Goal: Find specific page/section: Find specific page/section

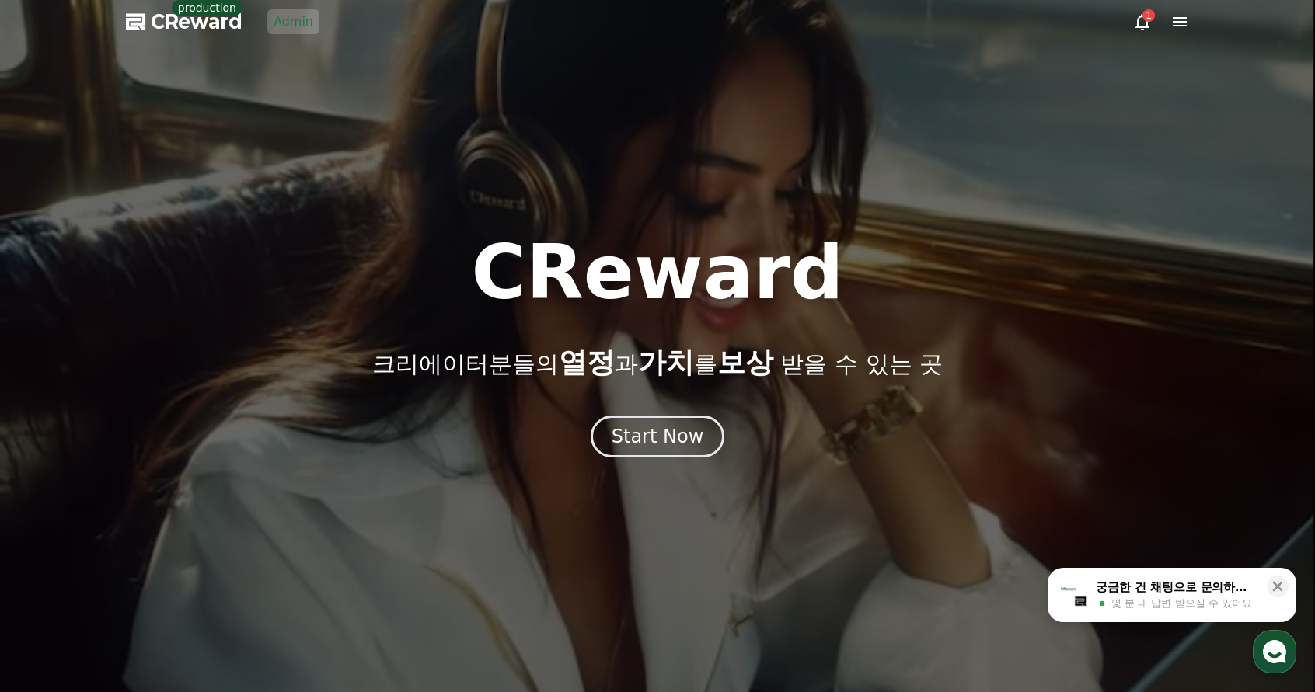
click at [303, 27] on link "Admin" at bounding box center [293, 21] width 52 height 25
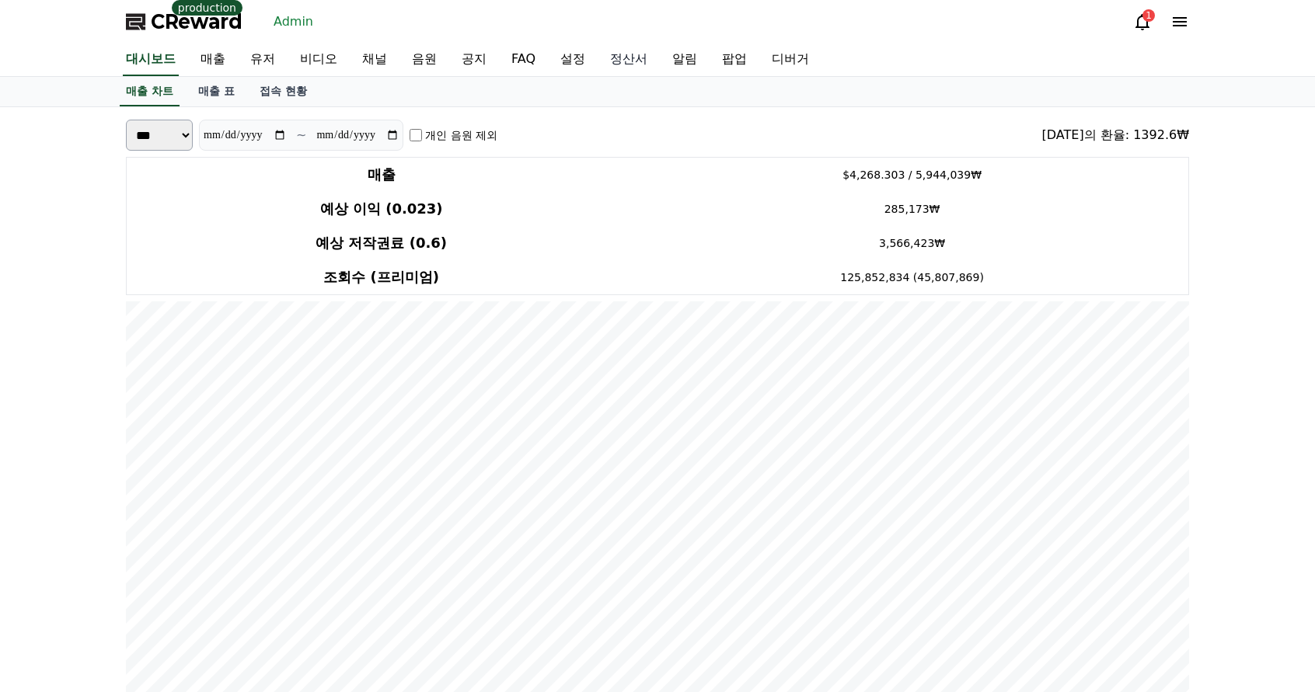
click at [624, 63] on link "정산서" at bounding box center [629, 60] width 62 height 33
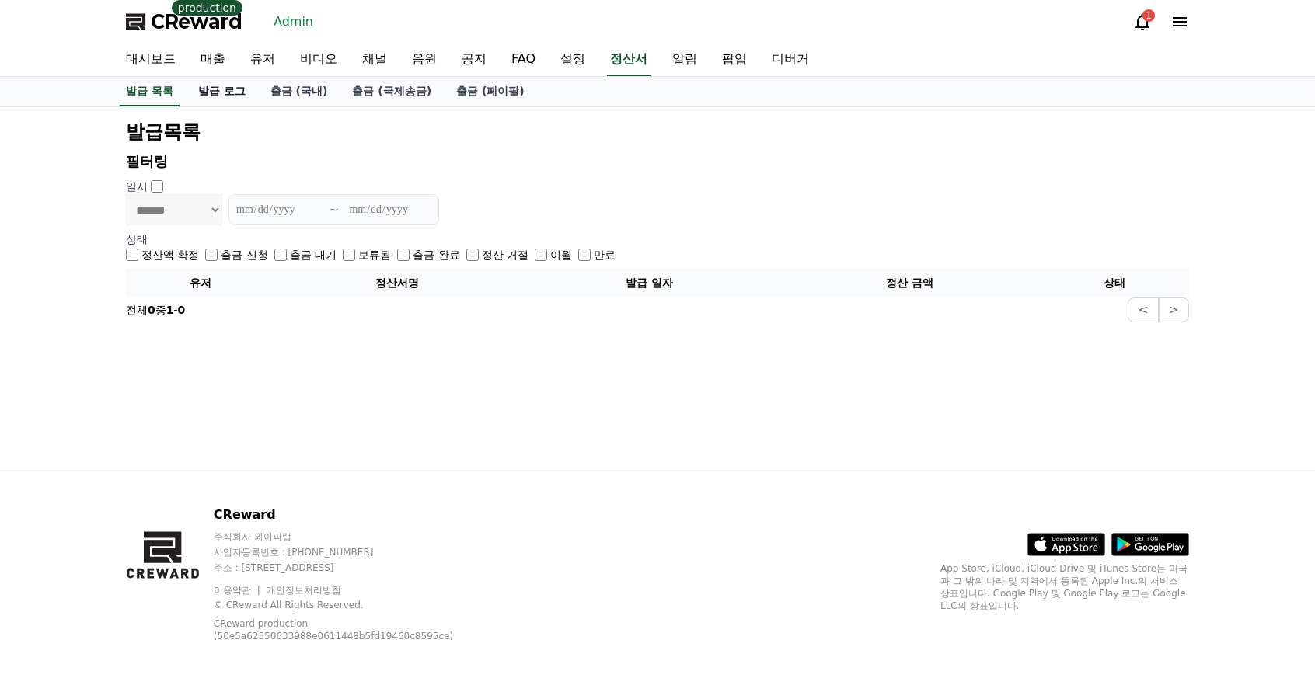
click at [245, 94] on link "발급 로그" at bounding box center [222, 92] width 72 height 30
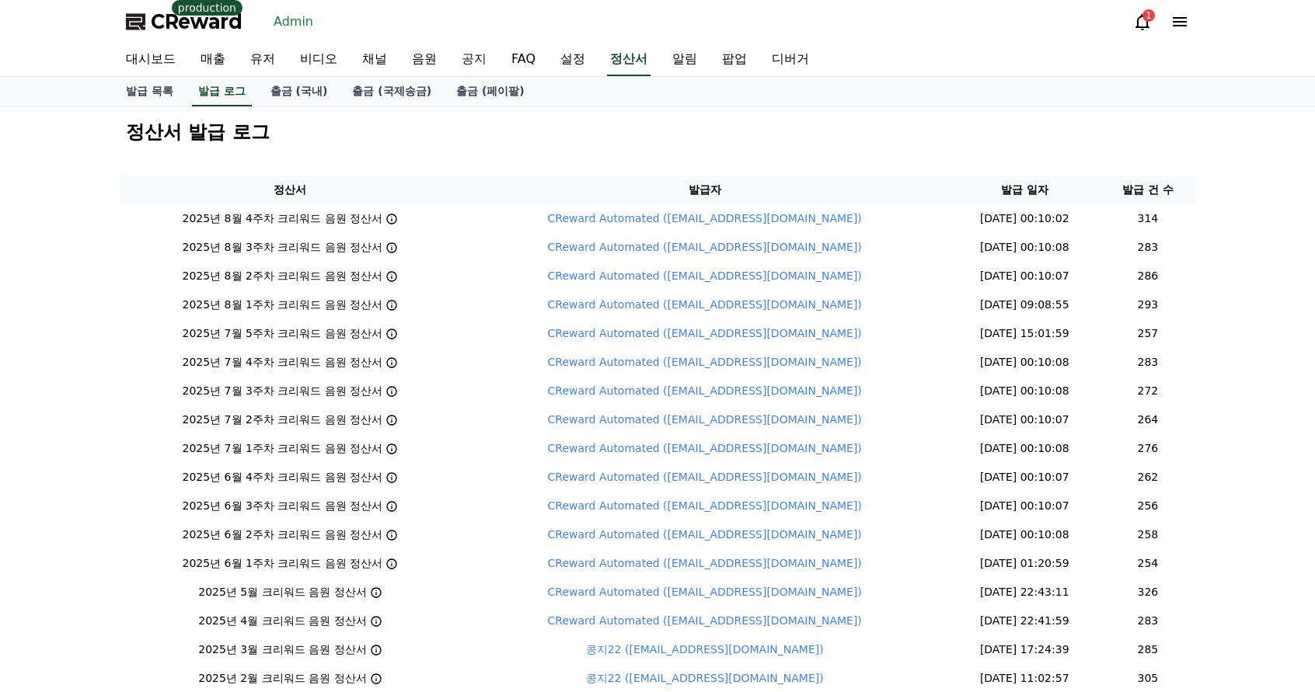
click at [457, 53] on link "공지" at bounding box center [474, 60] width 50 height 33
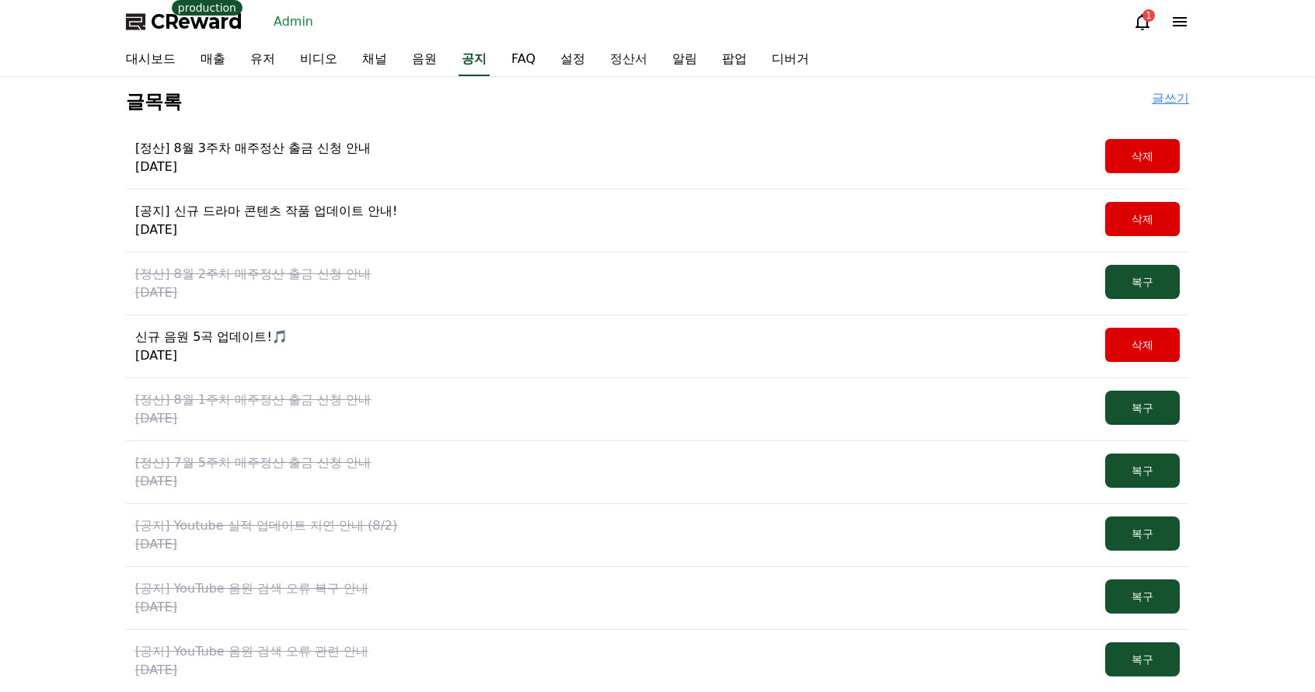
click at [641, 58] on link "정산서" at bounding box center [629, 60] width 62 height 33
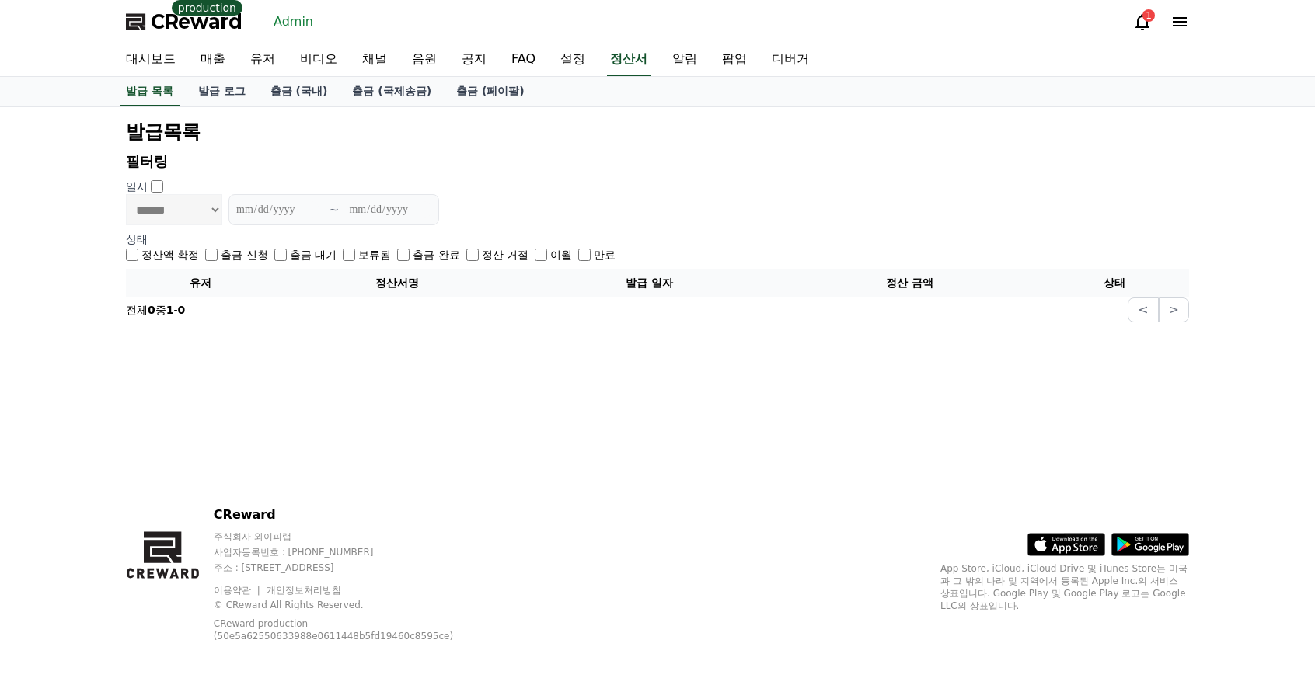
click at [220, 26] on span "CReward" at bounding box center [197, 21] width 92 height 25
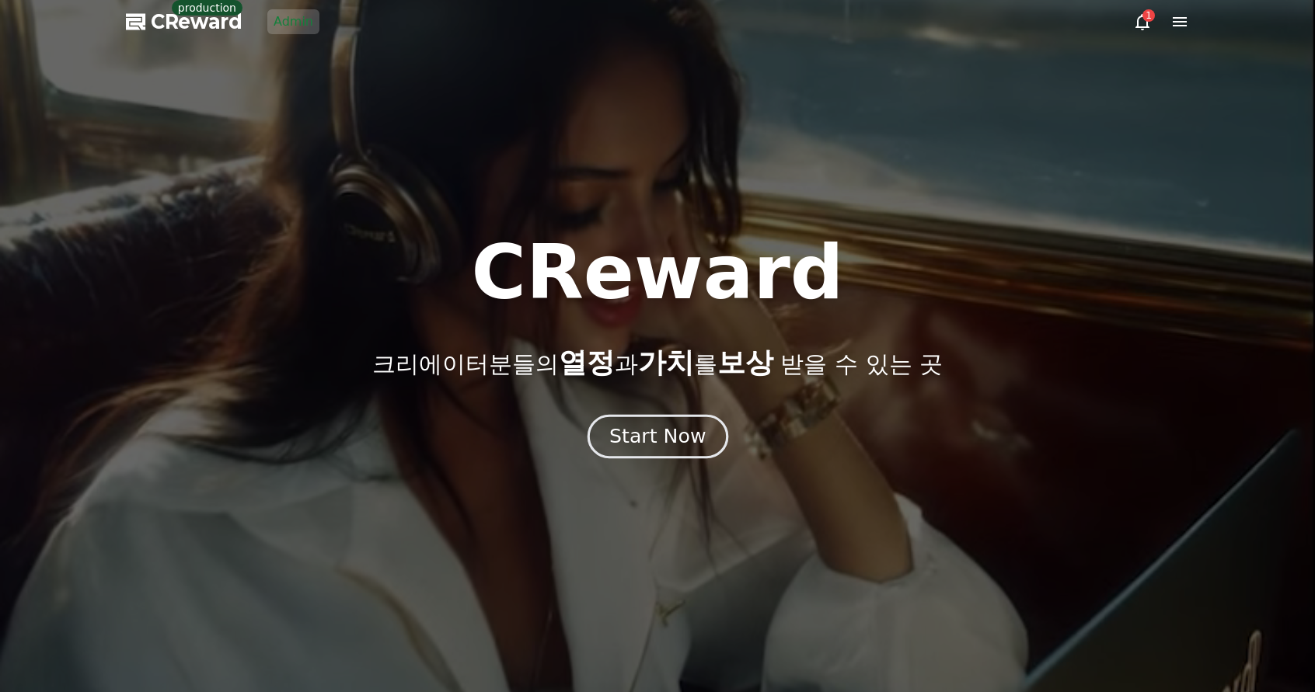
click at [635, 416] on button "Start Now" at bounding box center [657, 436] width 141 height 44
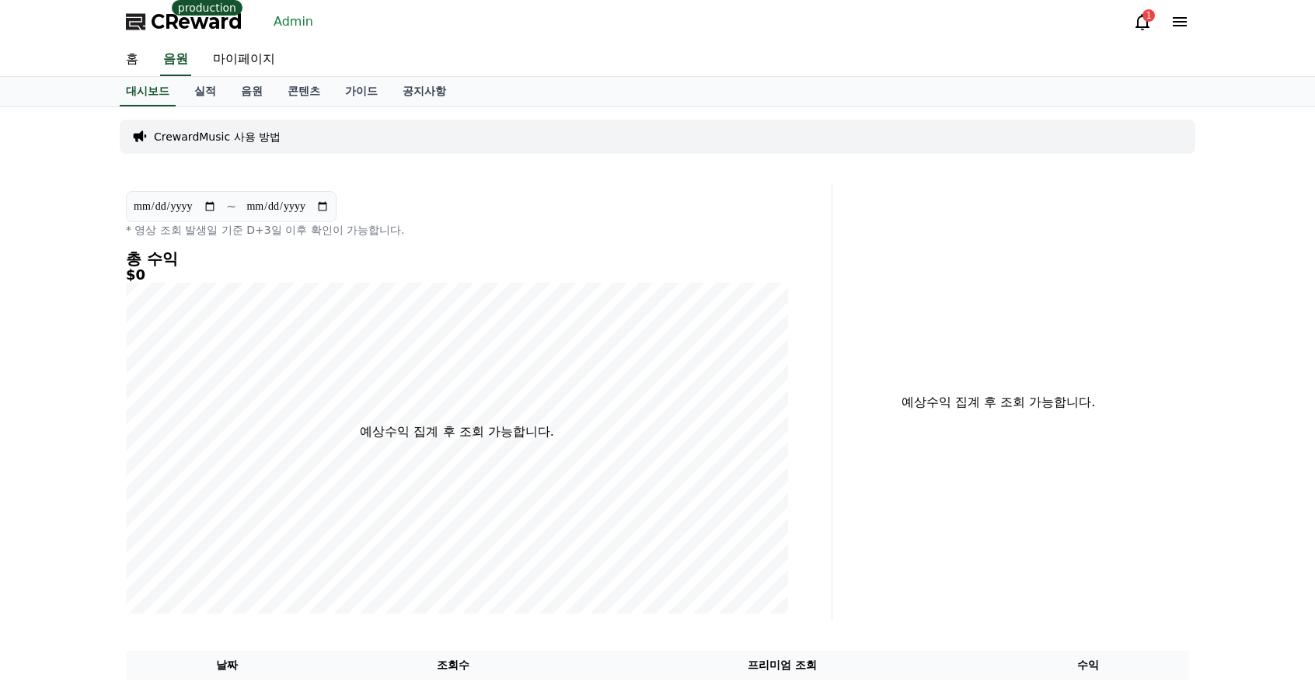
click at [280, 34] on div "CReward production Admin 1" at bounding box center [657, 22] width 1088 height 44
click at [281, 30] on link "Admin" at bounding box center [293, 21] width 52 height 25
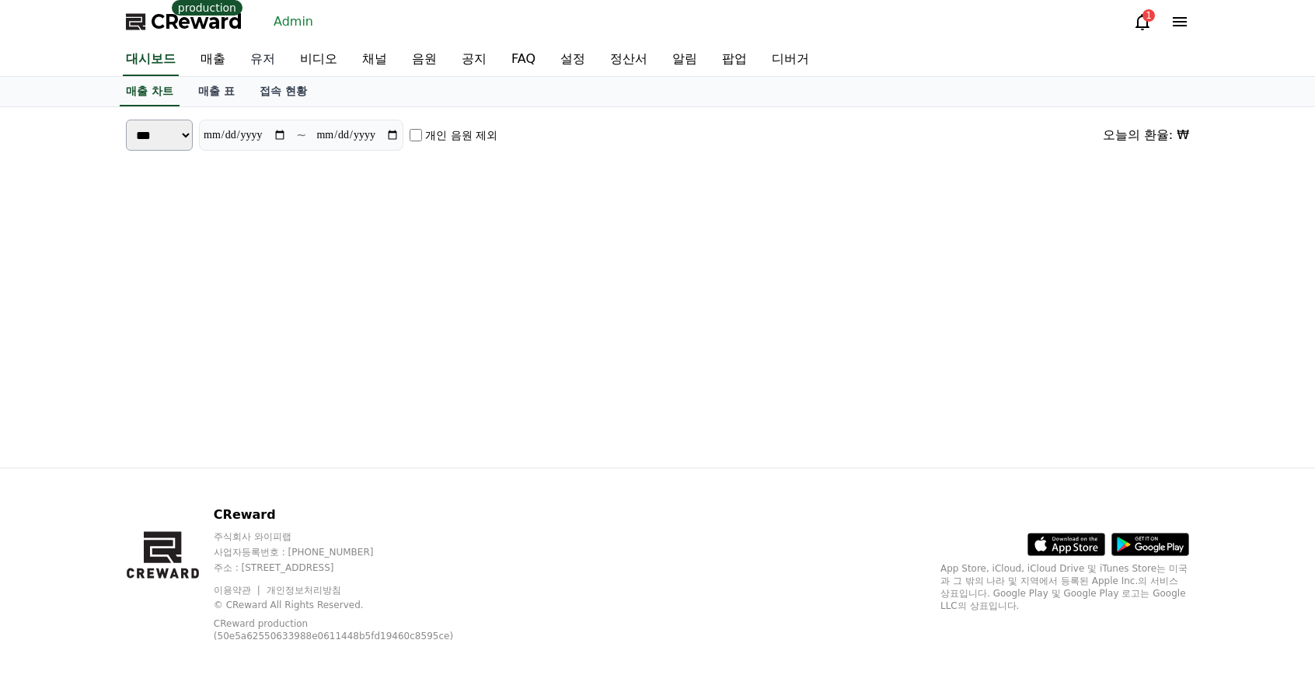
click at [279, 64] on link "유저" at bounding box center [263, 60] width 50 height 33
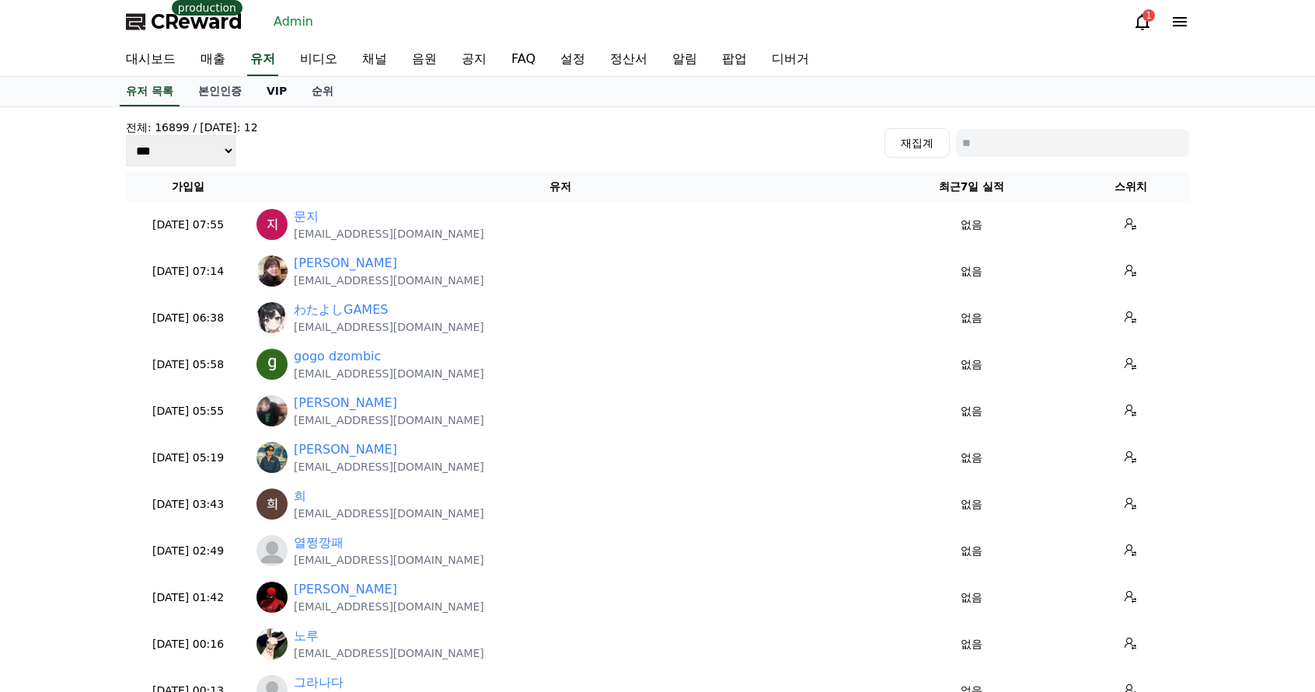
click at [269, 92] on link "VIP" at bounding box center [276, 92] width 45 height 30
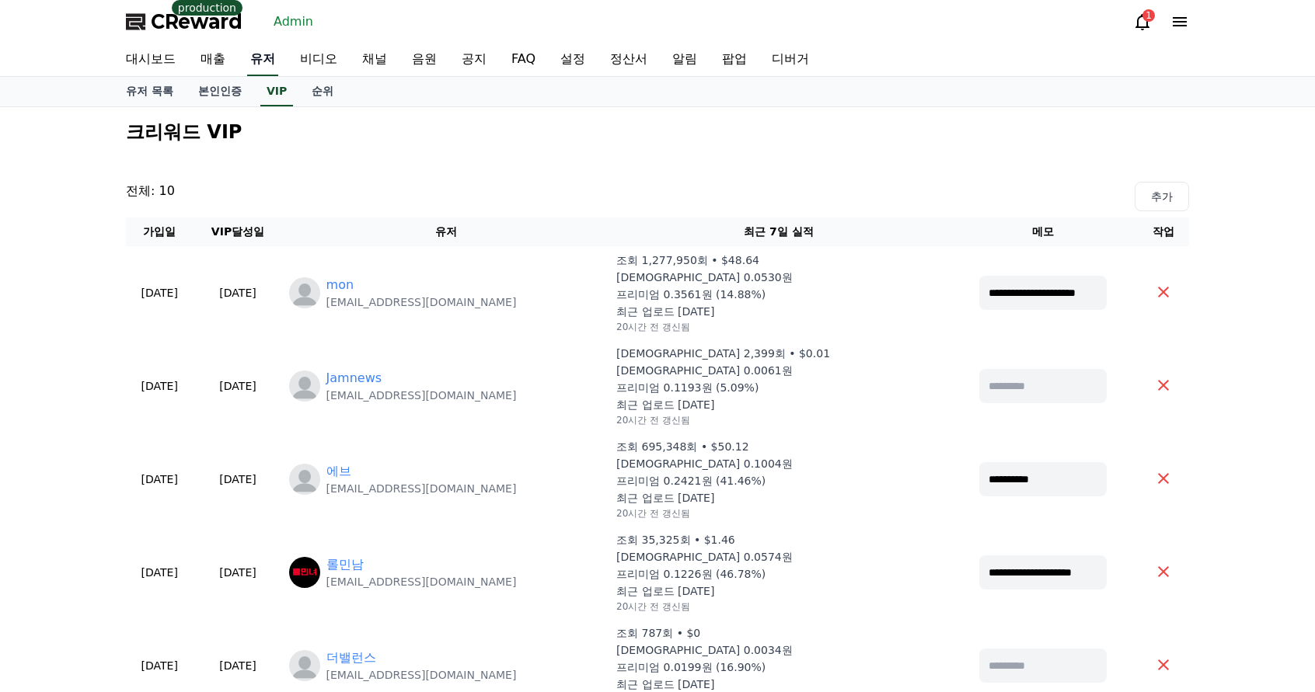
click at [270, 58] on link "유저" at bounding box center [262, 60] width 31 height 33
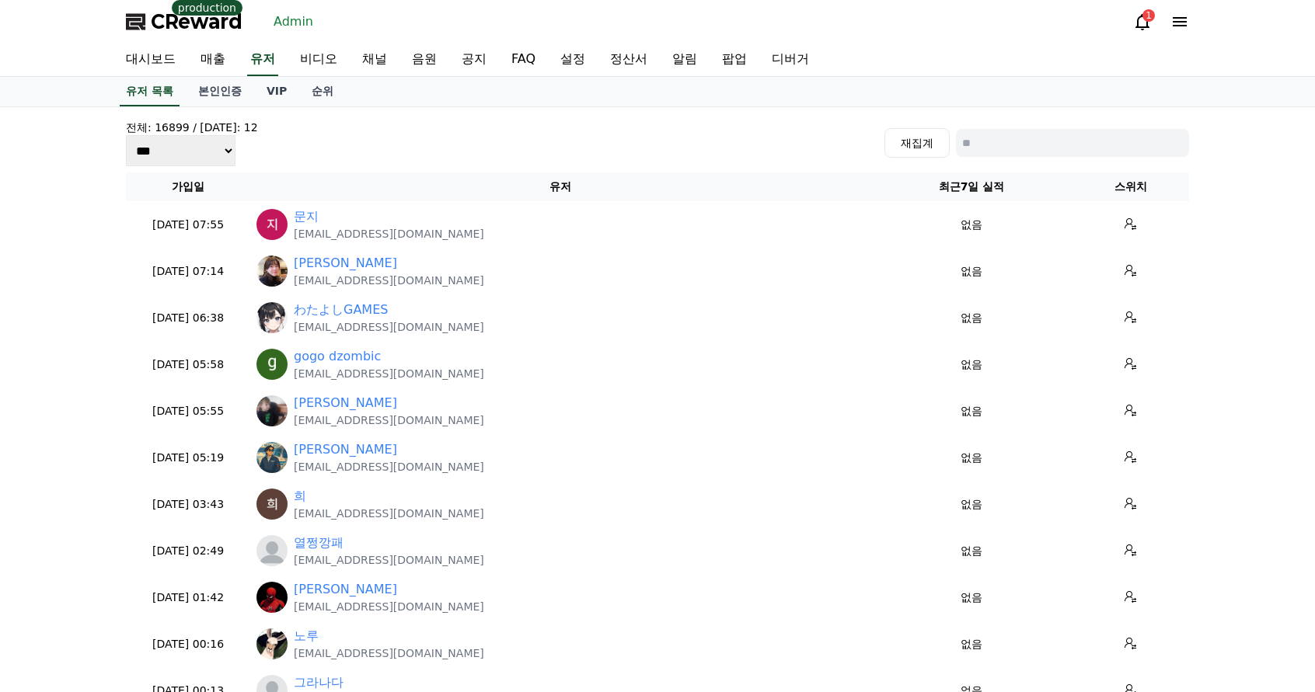
click at [1023, 140] on input at bounding box center [1072, 143] width 233 height 28
type input "*"
type input "***"
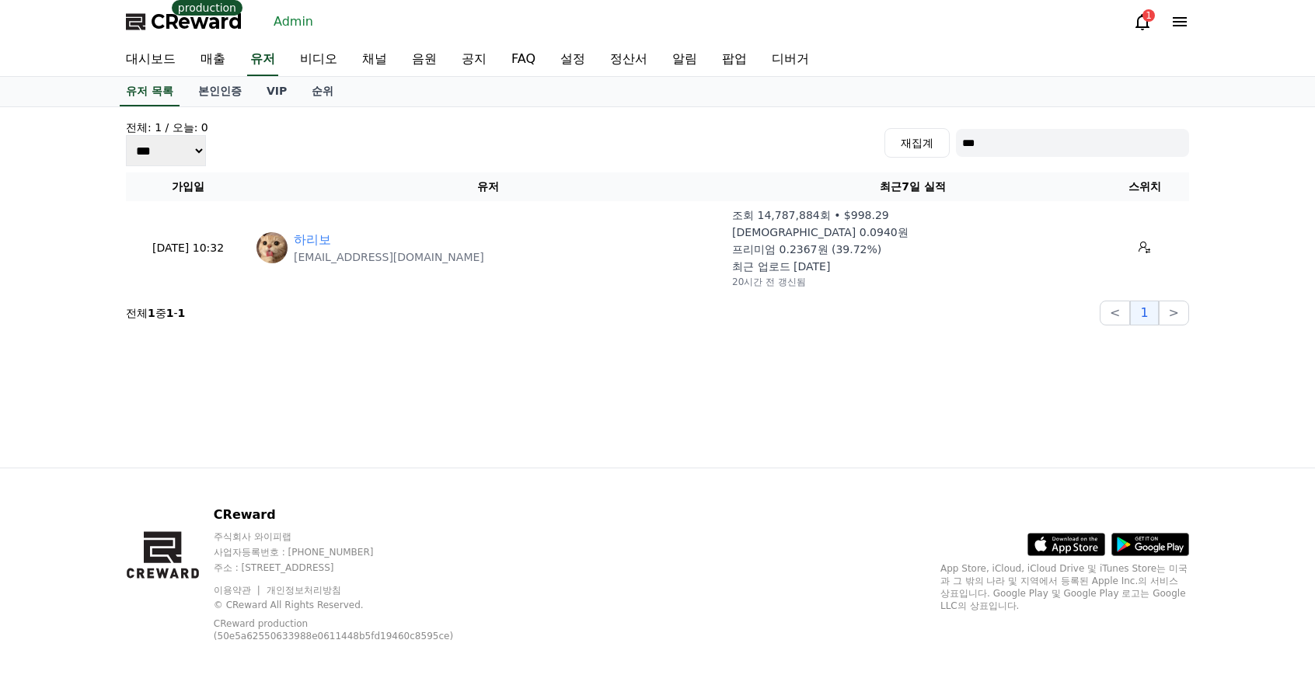
click at [475, 362] on div "전체: 1 / [DATE]: 0 *** *** *** 재집계 *** 가입일 유저 최근7일 실적 스위치 [DATE] 10:32 01-13 하리보…" at bounding box center [657, 287] width 1088 height 361
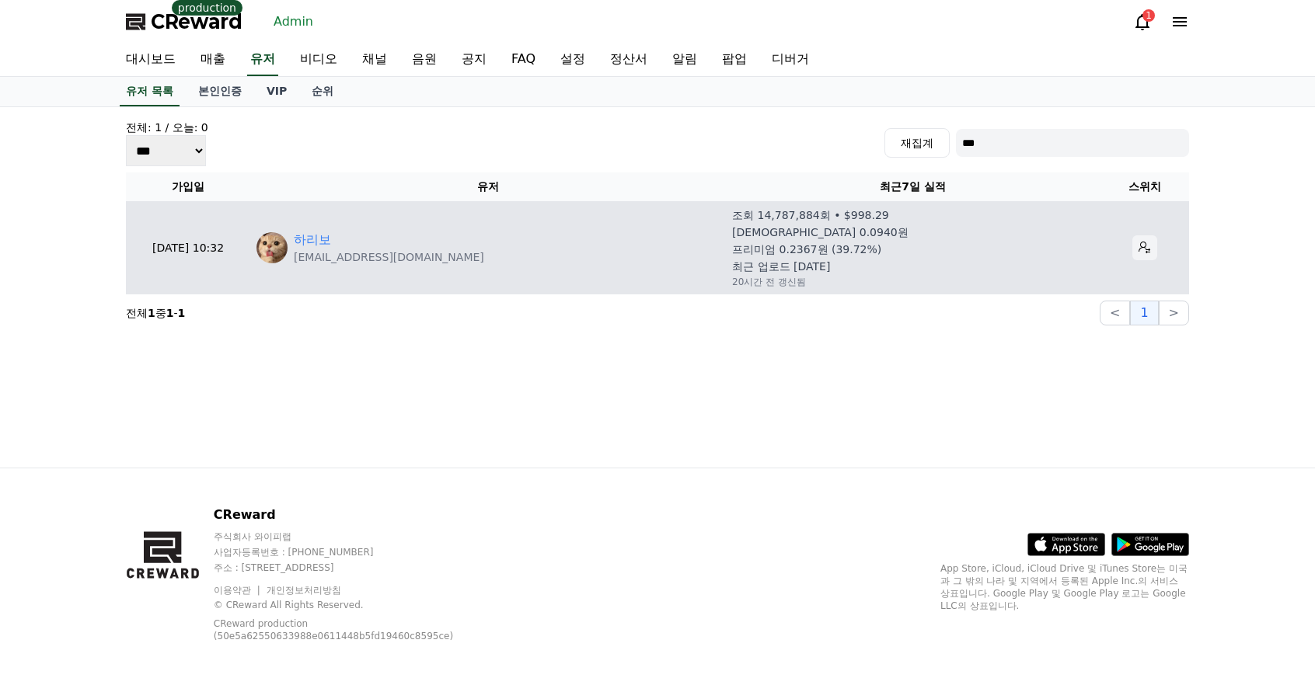
click at [1132, 246] on button at bounding box center [1144, 247] width 25 height 25
